Goal: Obtain resource: Obtain resource

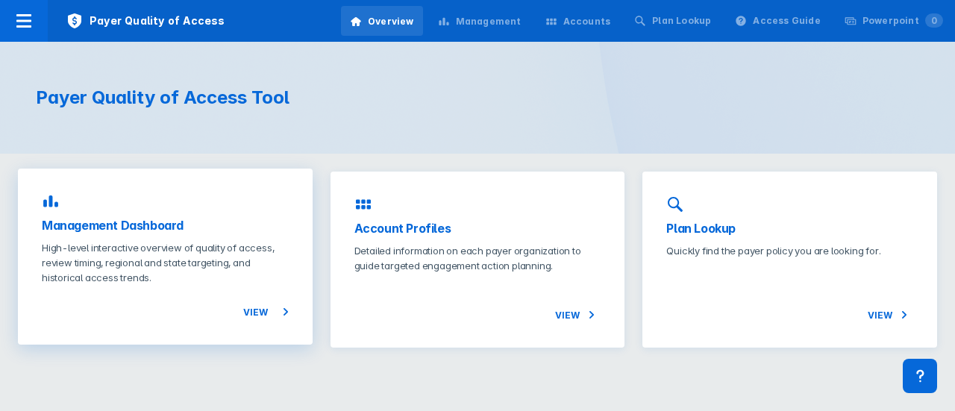
click at [160, 210] on div "Management Dashboard High-level interactive overview of quality of access, revi…" at bounding box center [165, 257] width 295 height 176
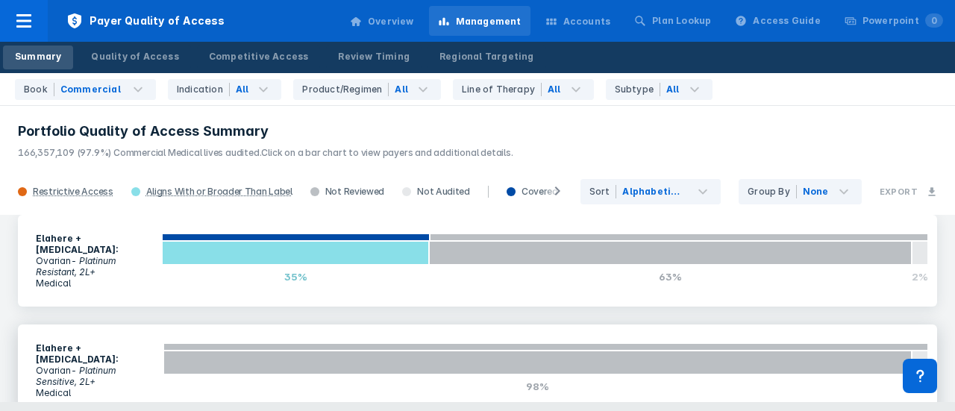
scroll to position [448, 0]
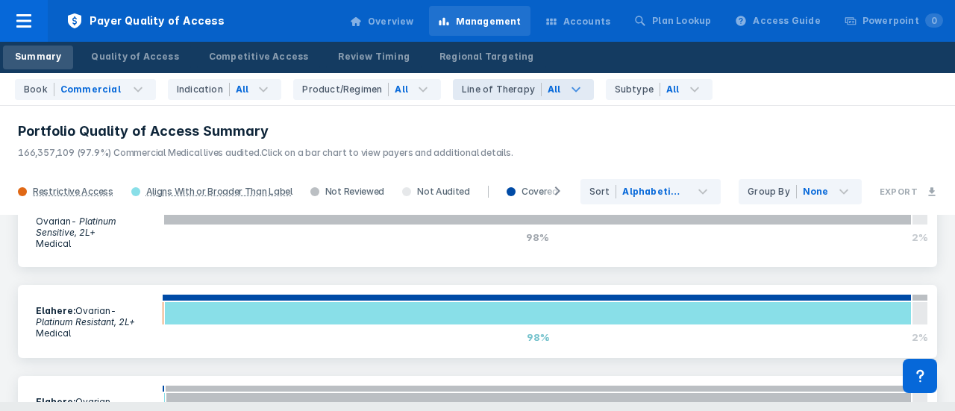
click at [541, 98] on div "All" at bounding box center [567, 89] width 52 height 21
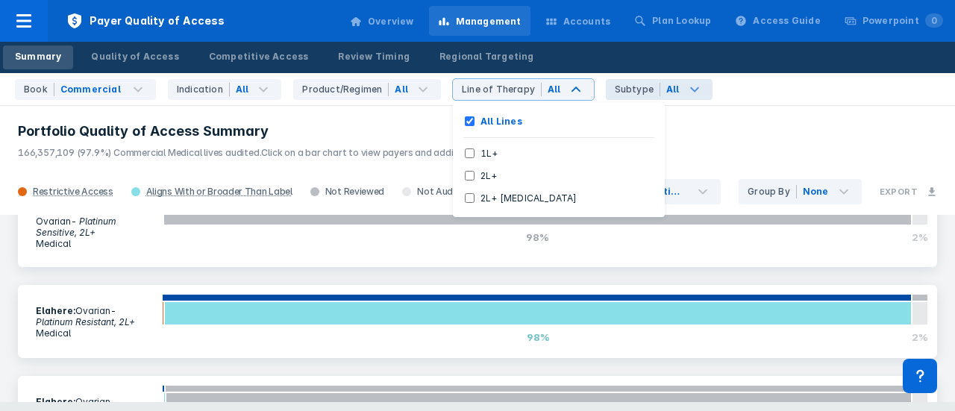
click at [660, 84] on div "All" at bounding box center [686, 89] width 52 height 21
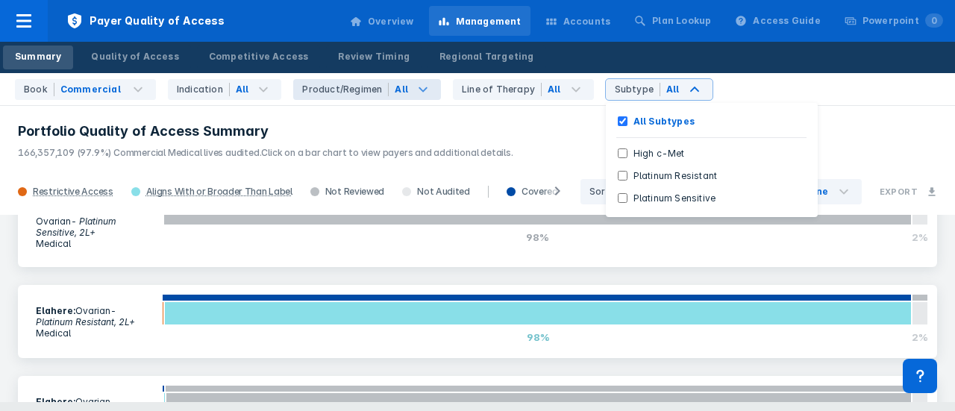
click at [416, 95] on icon at bounding box center [423, 90] width 18 height 18
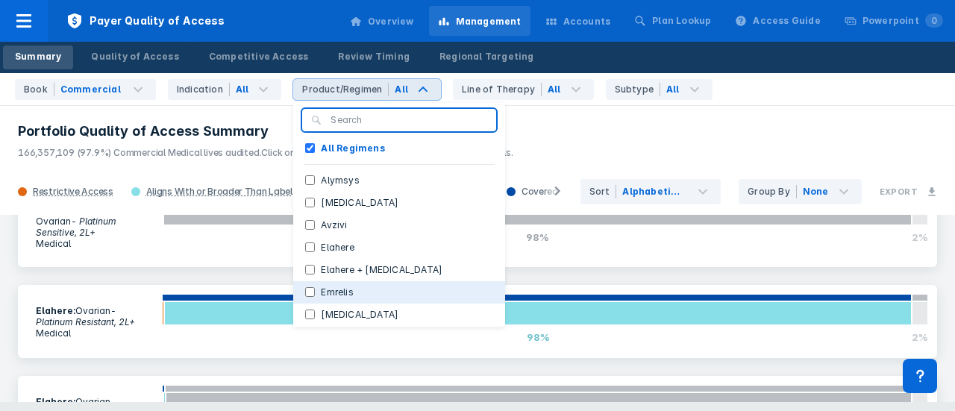
click at [305, 290] on input "Emrelis" at bounding box center [310, 292] width 10 height 10
checkbox input "true"
checkbox Regimens "false"
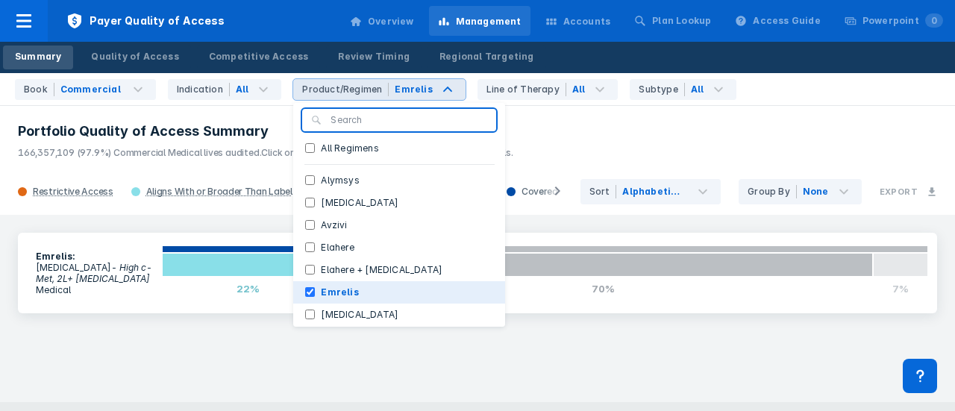
scroll to position [0, 0]
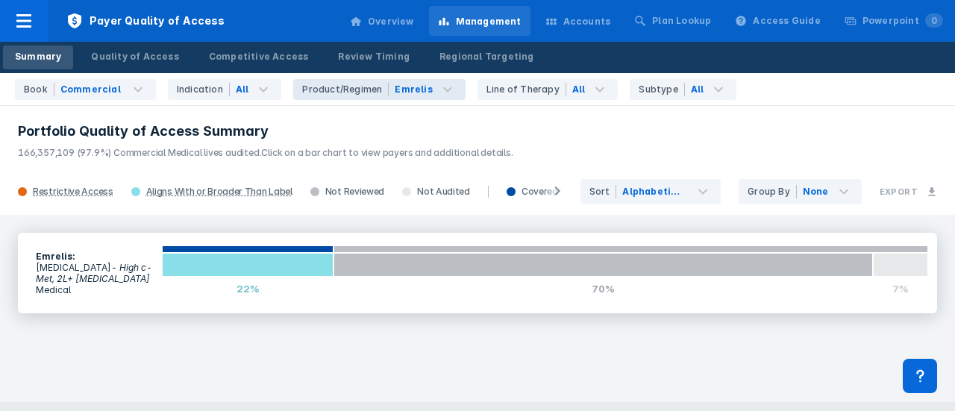
click at [97, 269] on icon "- High c-Met, 2L+ [MEDICAL_DATA]" at bounding box center [94, 273] width 116 height 22
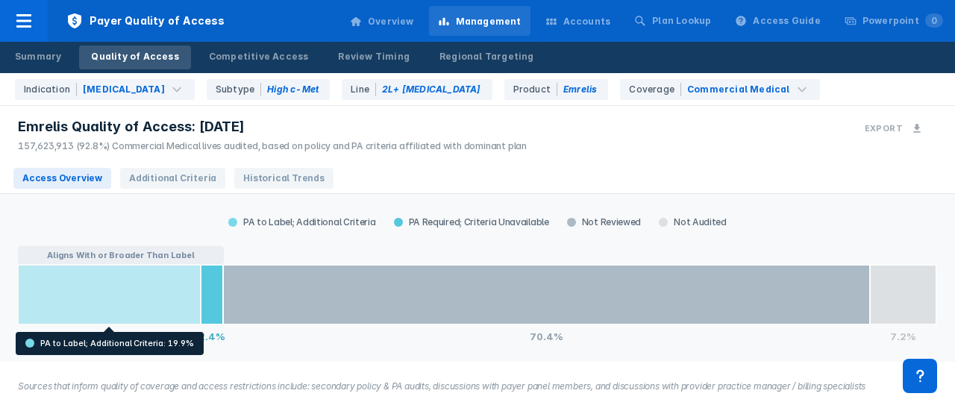
click at [168, 301] on div at bounding box center [109, 295] width 183 height 60
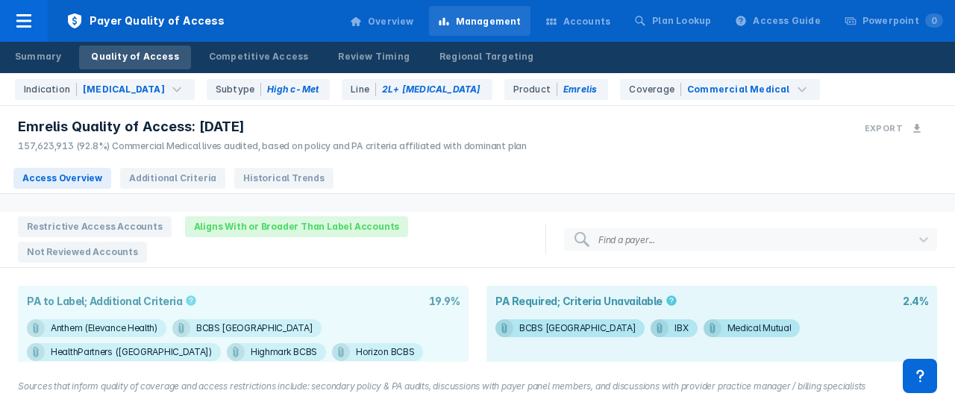
scroll to position [182, 0]
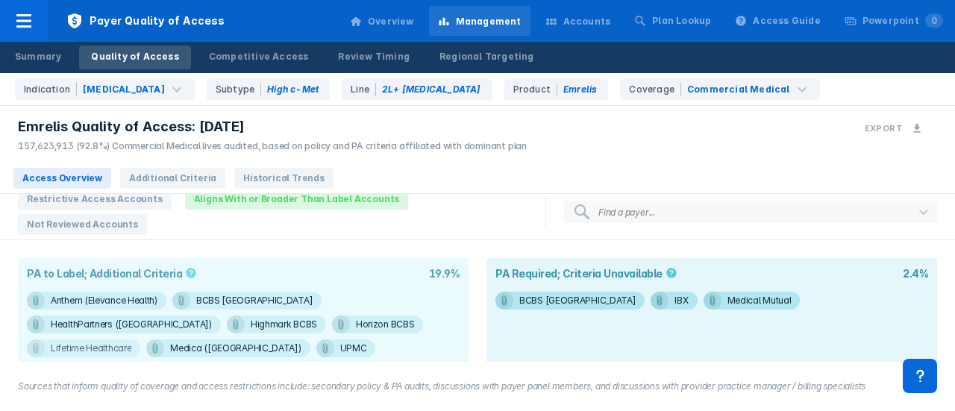
click at [157, 300] on div "Lifetime Healthcare" at bounding box center [104, 301] width 107 height 18
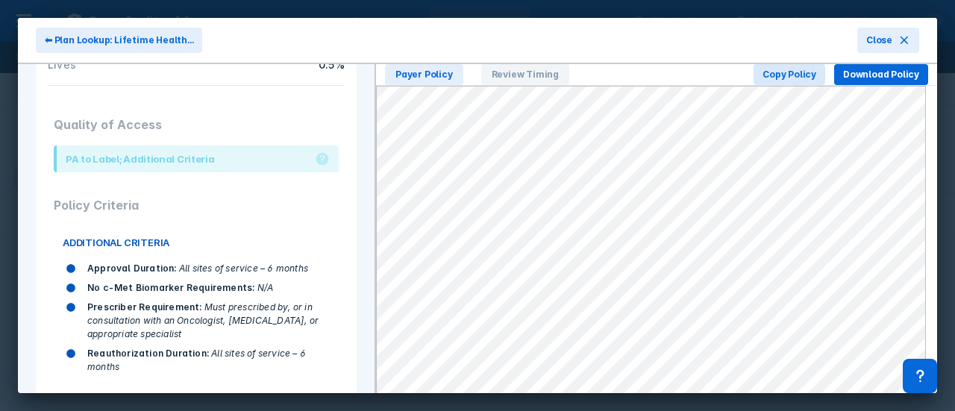
scroll to position [373, 0]
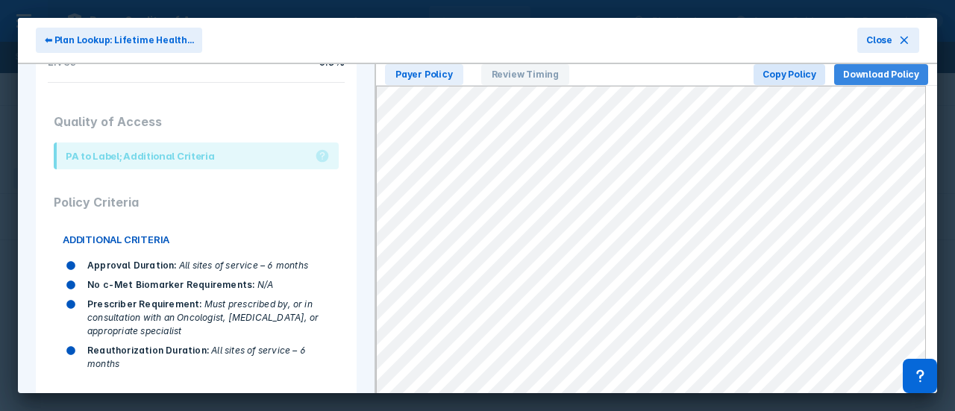
click at [878, 72] on span "Download Policy" at bounding box center [881, 74] width 76 height 13
click at [898, 37] on icon at bounding box center [904, 40] width 12 height 12
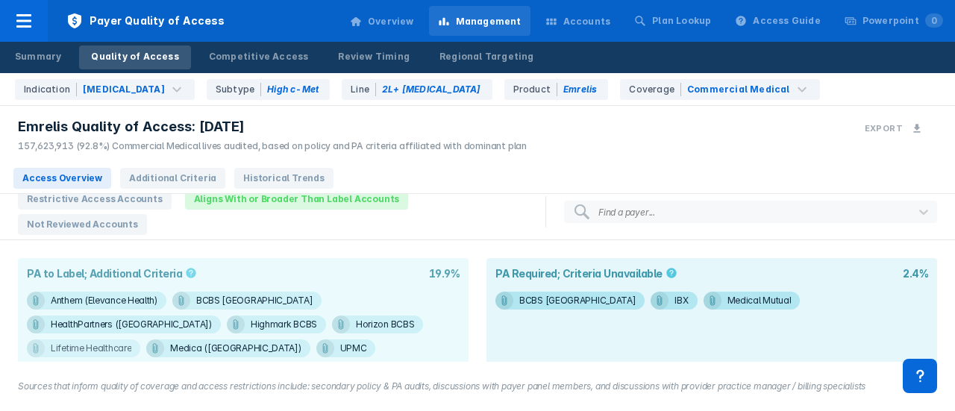
click at [157, 292] on div "Lifetime Healthcare" at bounding box center [104, 301] width 107 height 18
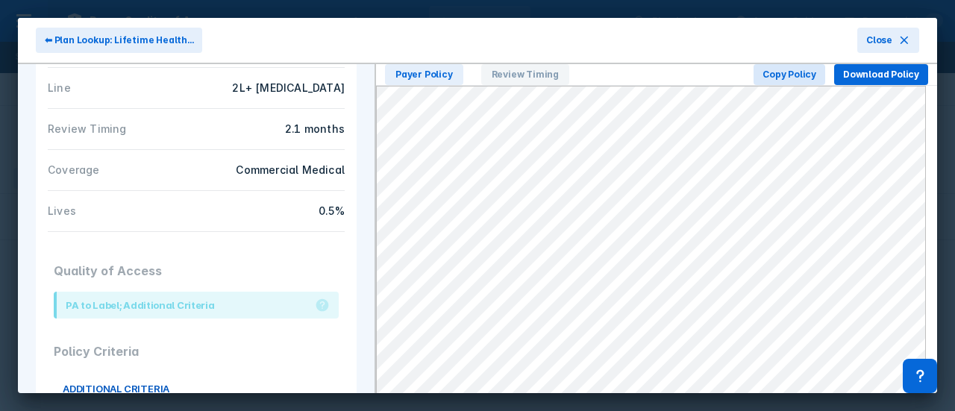
scroll to position [149, 0]
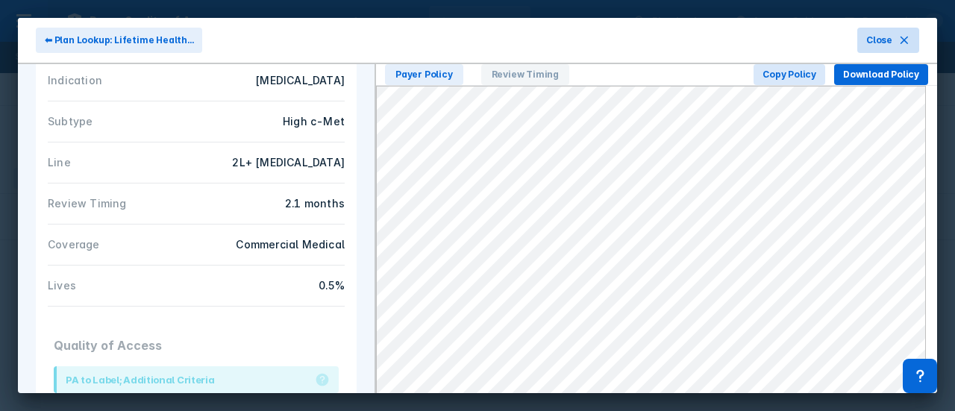
click at [877, 37] on span "Close" at bounding box center [879, 40] width 26 height 13
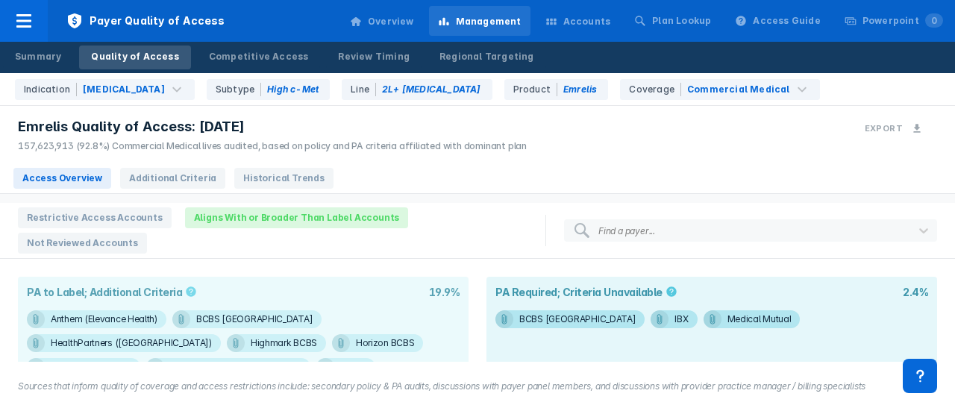
scroll to position [182, 0]
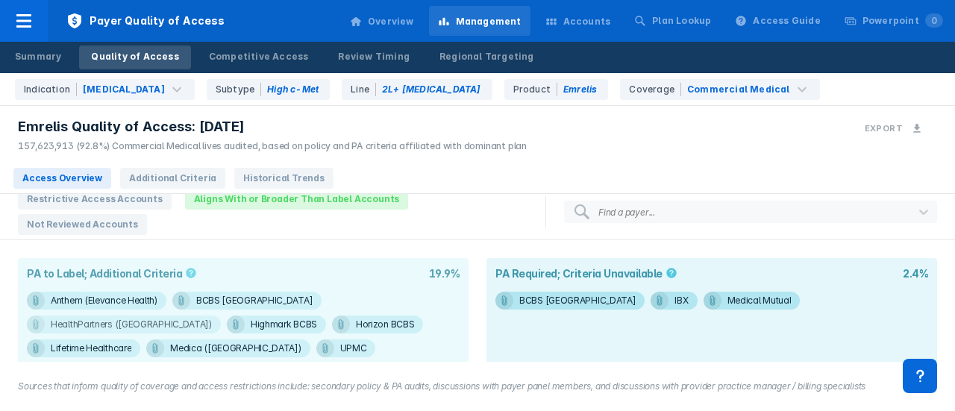
click at [157, 292] on div "HealthPartners ([GEOGRAPHIC_DATA])" at bounding box center [104, 301] width 107 height 18
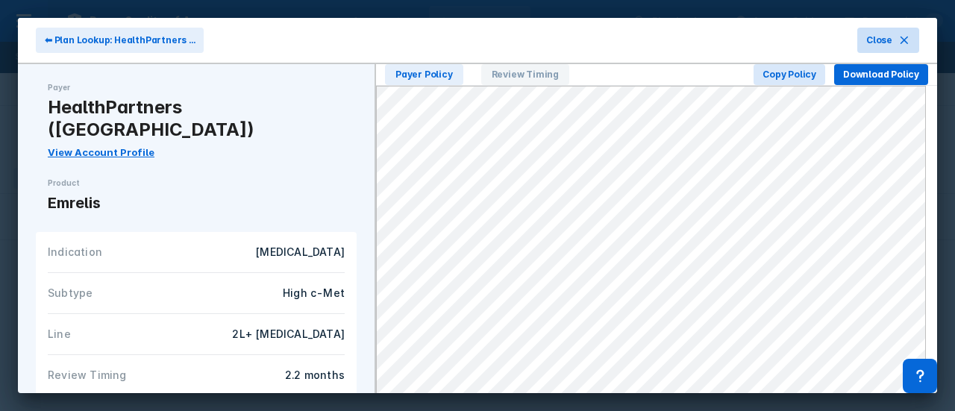
click at [866, 40] on span "Close" at bounding box center [879, 40] width 26 height 13
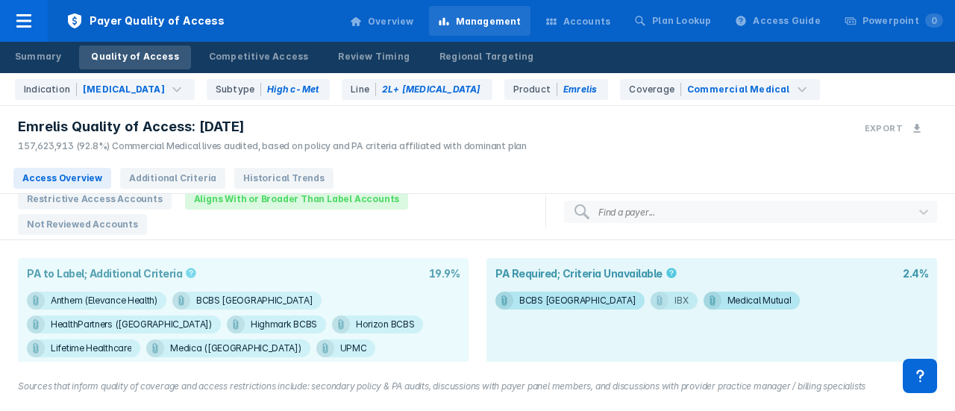
click at [510, 295] on icon at bounding box center [504, 301] width 12 height 12
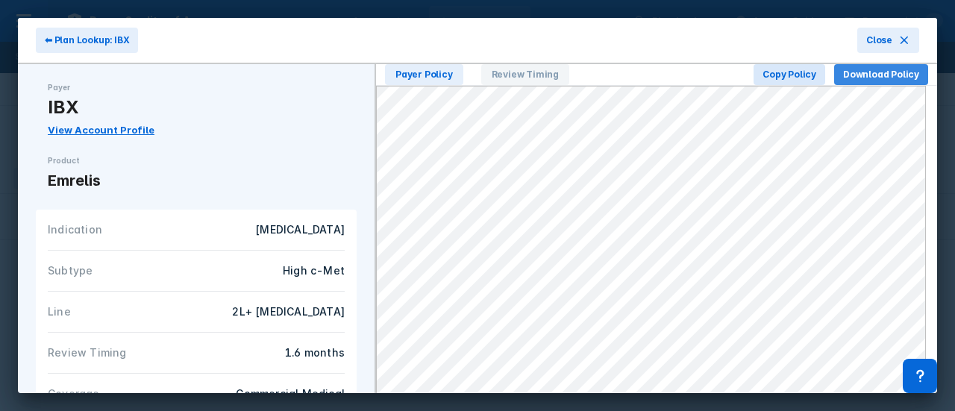
click at [856, 82] on button "Download Policy" at bounding box center [881, 74] width 94 height 21
click at [874, 34] on span "Close" at bounding box center [879, 40] width 26 height 13
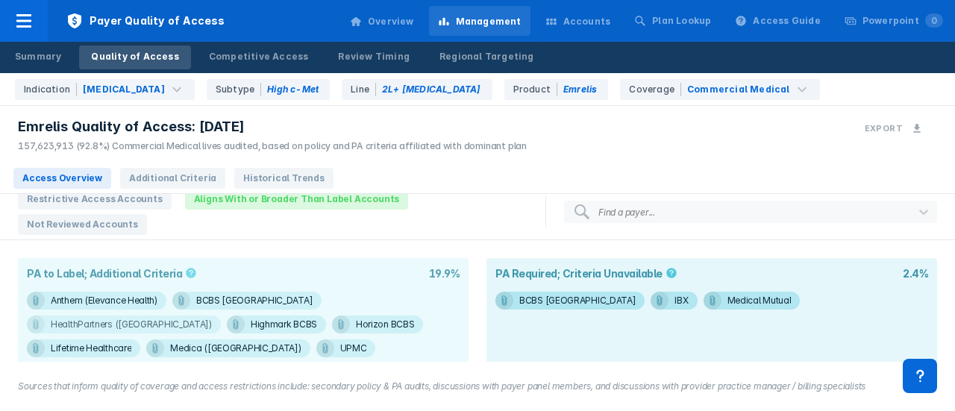
click at [157, 292] on div "HealthPartners ([GEOGRAPHIC_DATA])" at bounding box center [104, 301] width 107 height 18
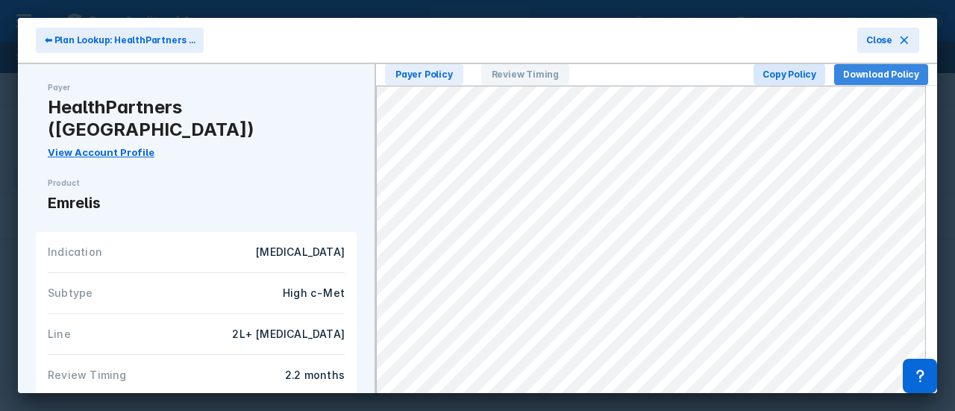
click at [844, 76] on span "Download Policy" at bounding box center [881, 74] width 76 height 13
